Goal: Transaction & Acquisition: Download file/media

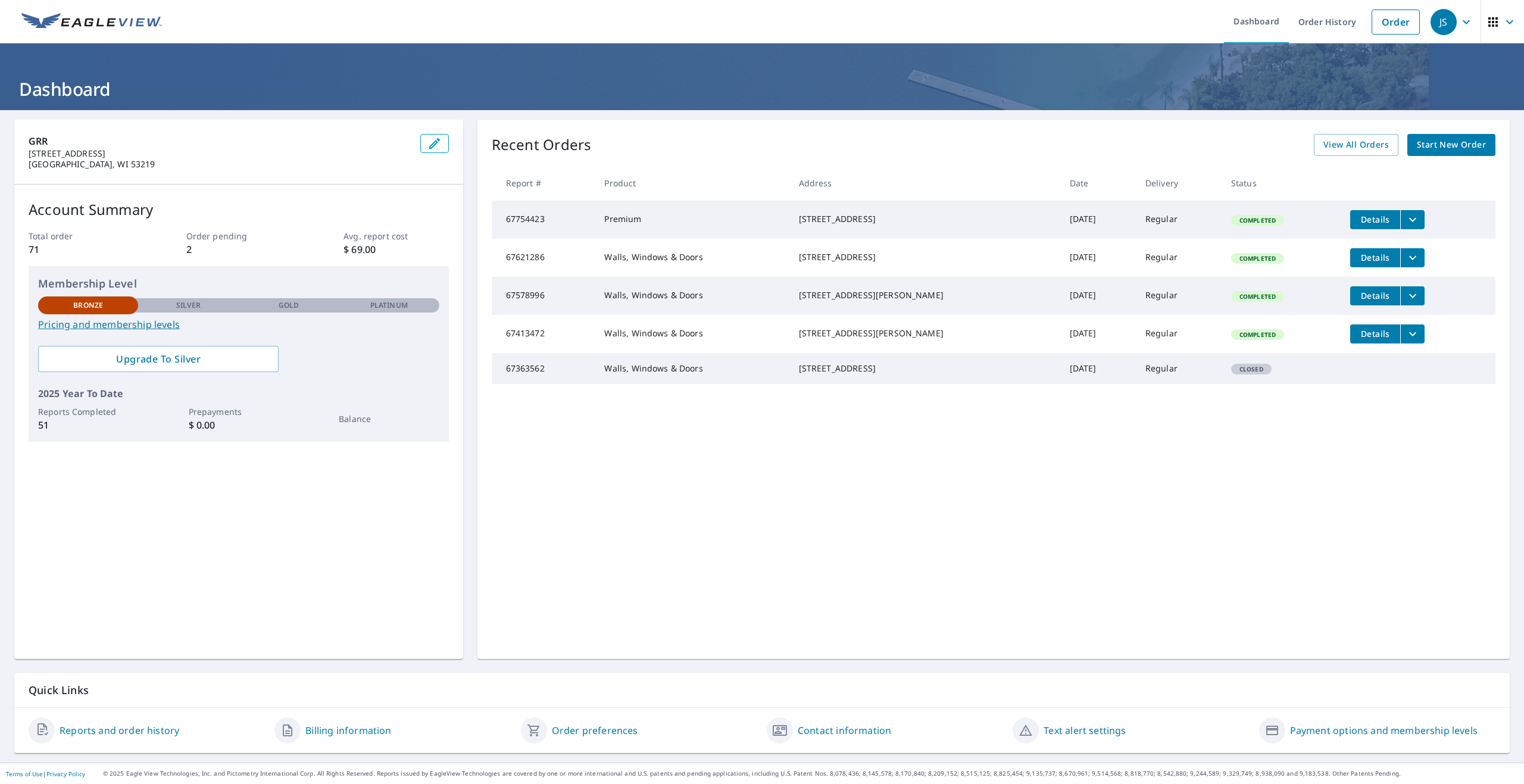
click at [1406, 223] on icon "filesDropdownBtn-67754423" at bounding box center [1413, 220] width 14 height 14
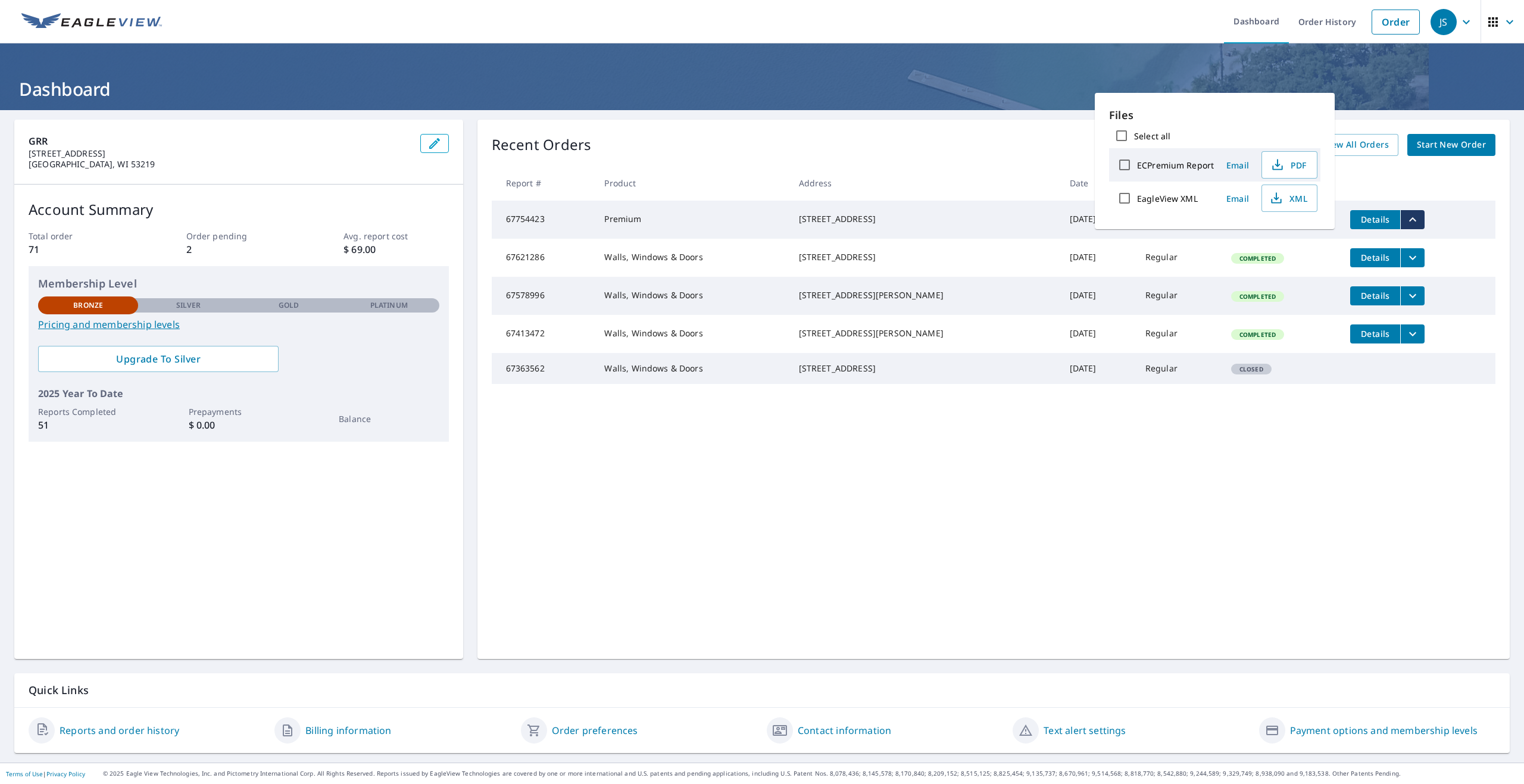
click at [1394, 174] on th at bounding box center [1418, 183] width 155 height 35
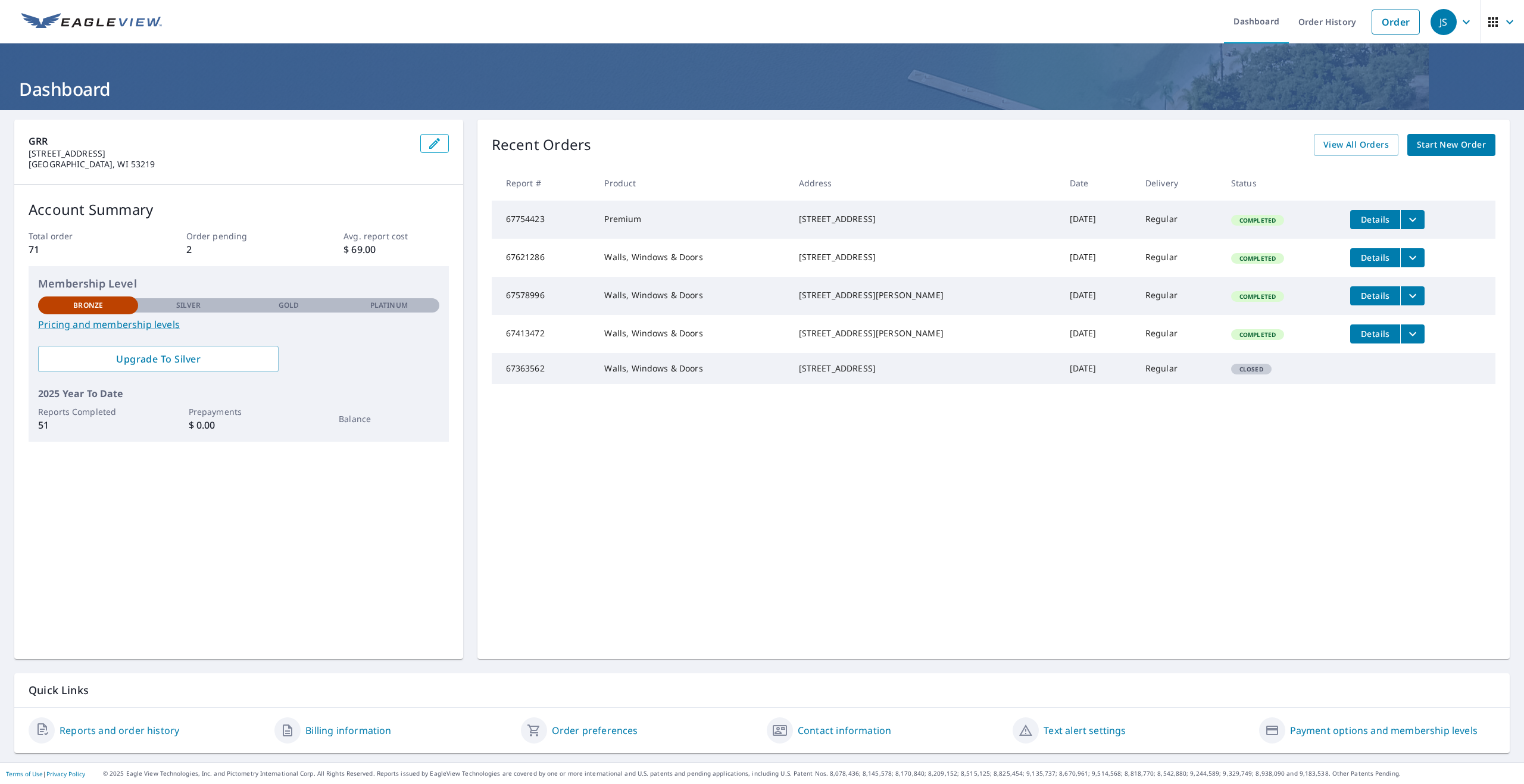
click at [1410, 227] on button "filesDropdownBtn-67754423" at bounding box center [1413, 219] width 25 height 19
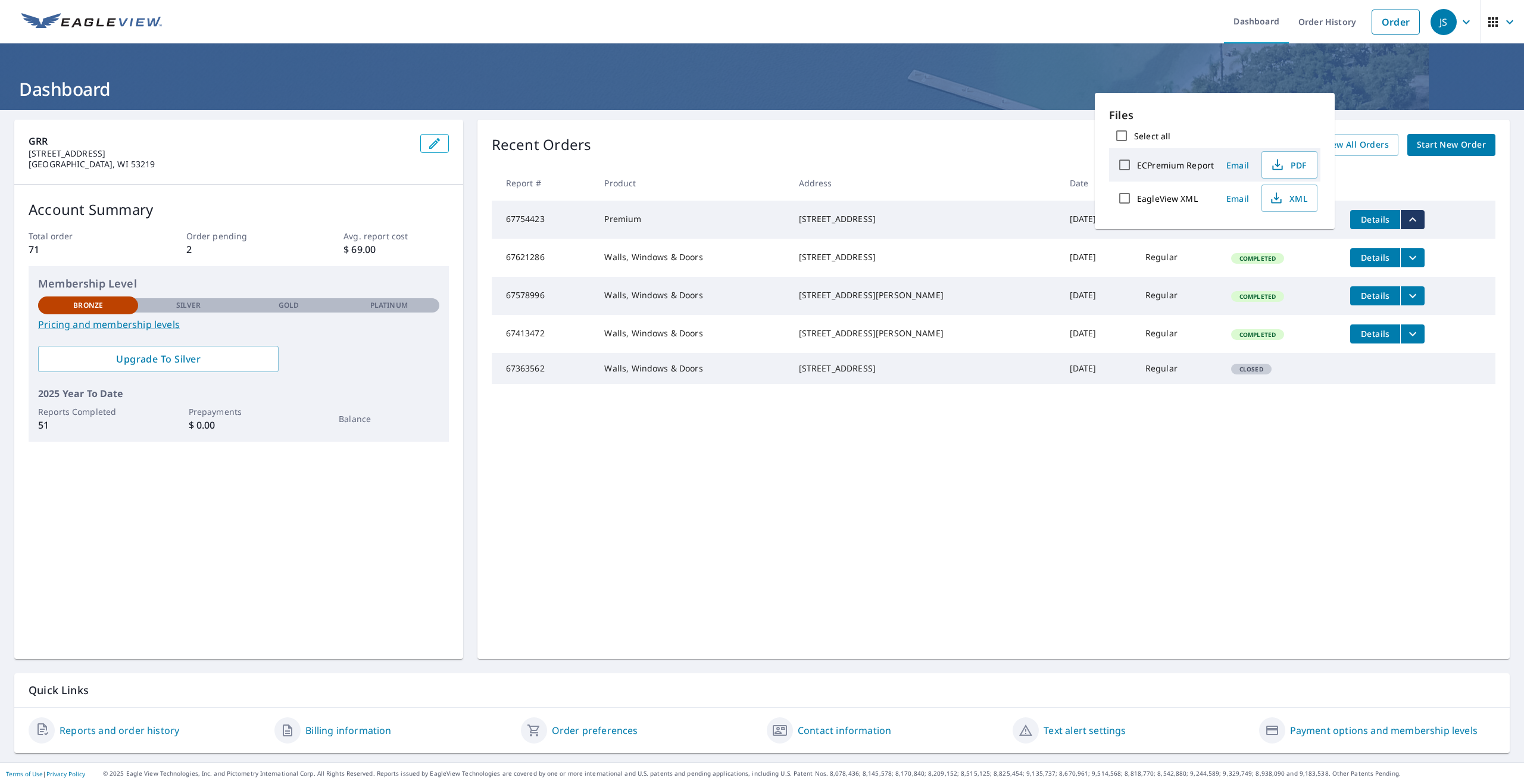
drag, startPoint x: 876, startPoint y: 203, endPoint x: 879, endPoint y: 197, distance: 6.7
click at [876, 202] on td "[STREET_ADDRESS]" at bounding box center [925, 219] width 271 height 38
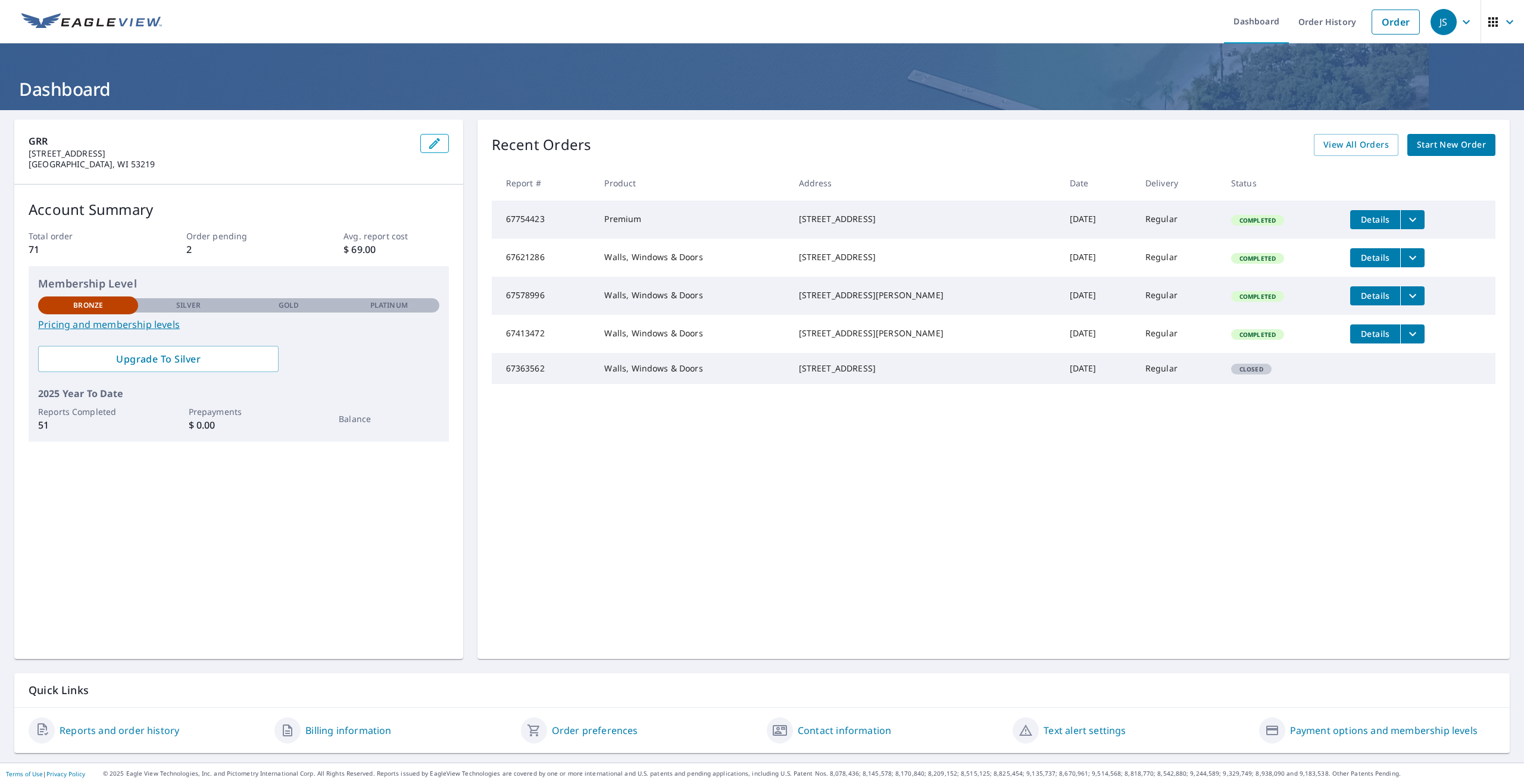
click at [1358, 221] on span "Details" at bounding box center [1375, 219] width 35 height 12
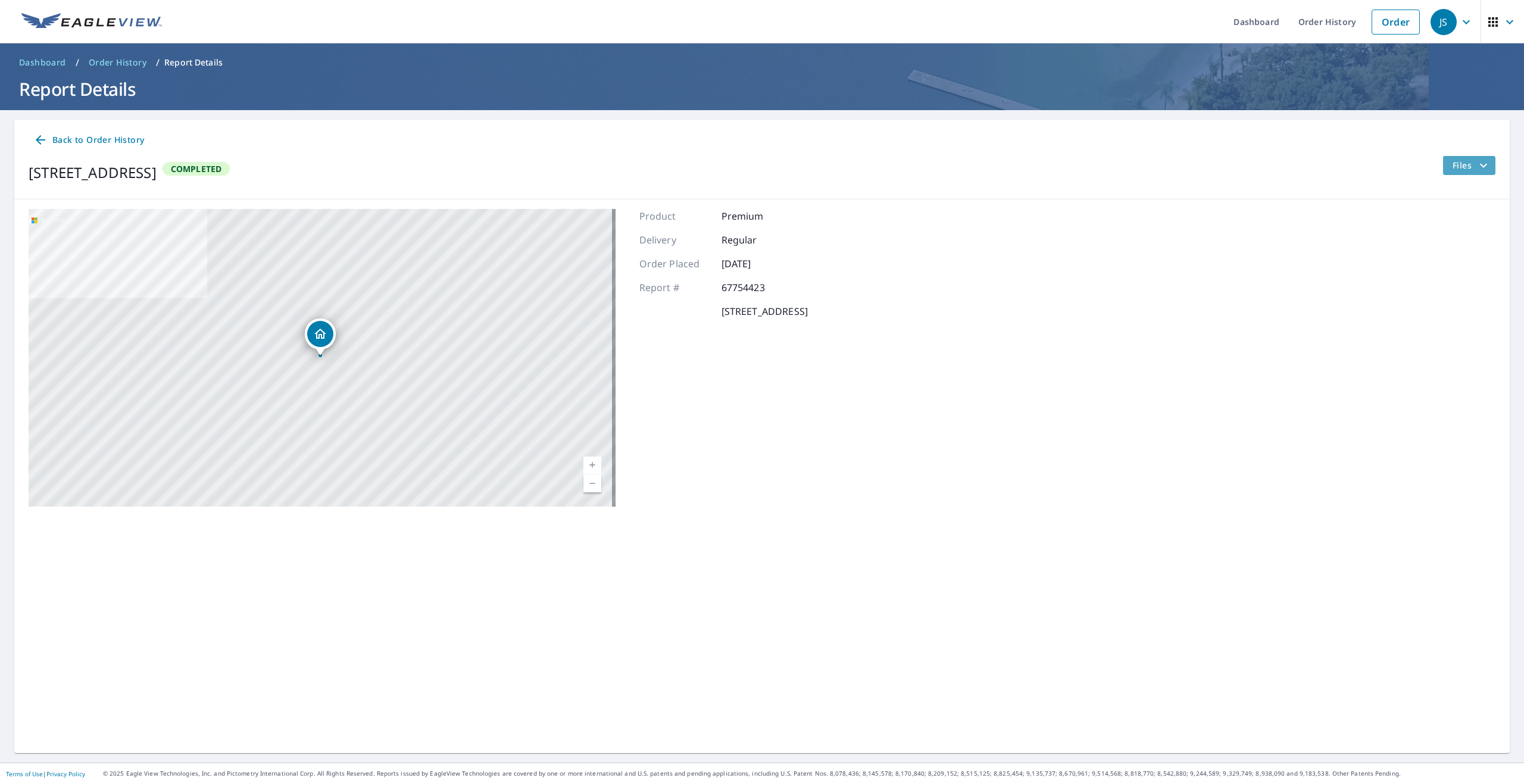
click at [1457, 158] on span "Files" at bounding box center [1472, 166] width 38 height 14
click at [1448, 248] on span "PDF" at bounding box center [1442, 250] width 38 height 14
